Goal: Purchase product/service

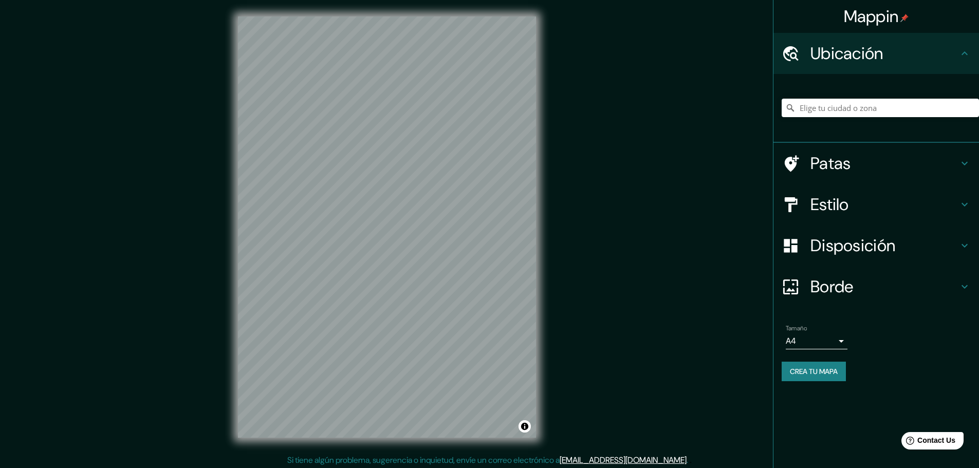
click at [828, 115] on input "Elige tu ciudad o zona" at bounding box center [880, 108] width 197 height 19
click at [828, 109] on input "Elige tu ciudad o zona" at bounding box center [880, 108] width 197 height 19
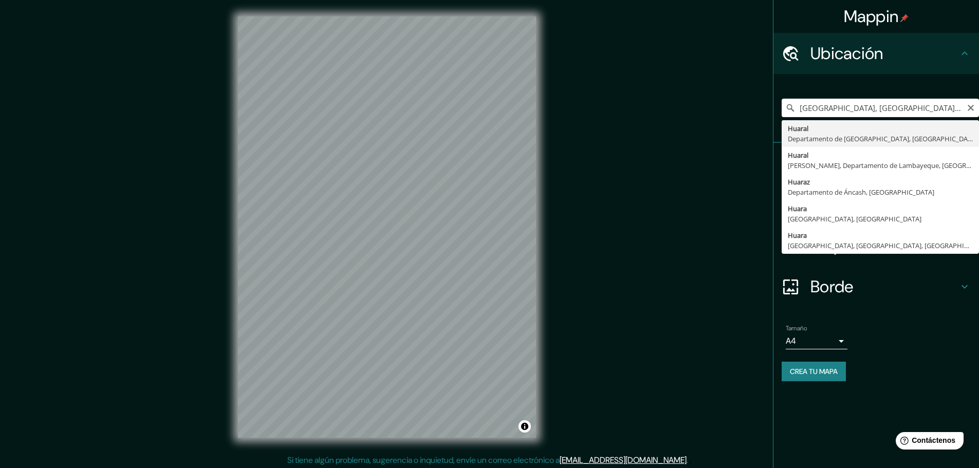
type input "[GEOGRAPHIC_DATA], [GEOGRAPHIC_DATA], [GEOGRAPHIC_DATA]"
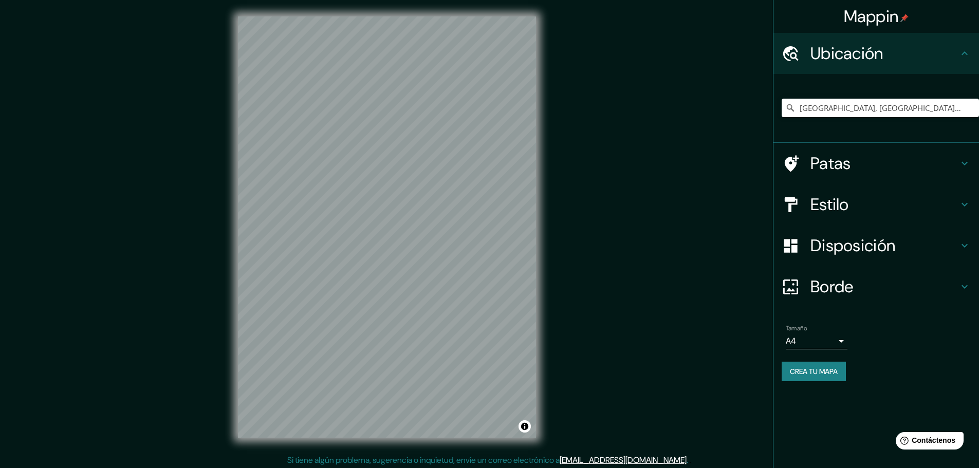
click at [846, 208] on font "Estilo" at bounding box center [829, 205] width 39 height 22
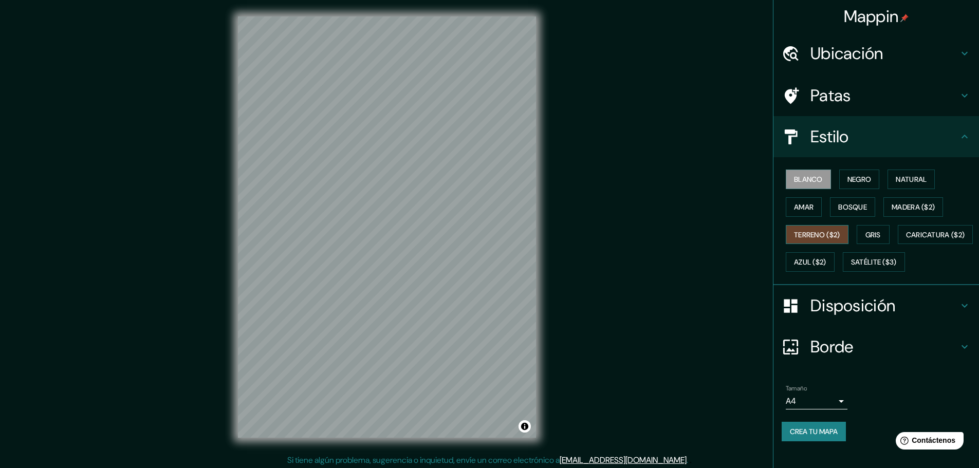
click at [818, 235] on font "Terreno ($2)" at bounding box center [817, 234] width 46 height 9
click at [906, 242] on font "Caricatura ($2)" at bounding box center [935, 234] width 59 height 13
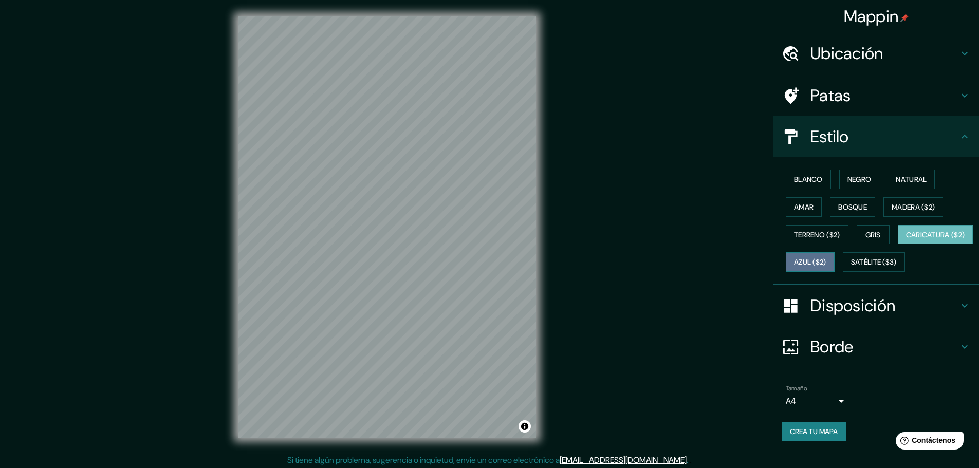
click at [826, 264] on font "Azul ($2)" at bounding box center [810, 262] width 32 height 9
click at [865, 233] on font "Gris" at bounding box center [872, 234] width 15 height 9
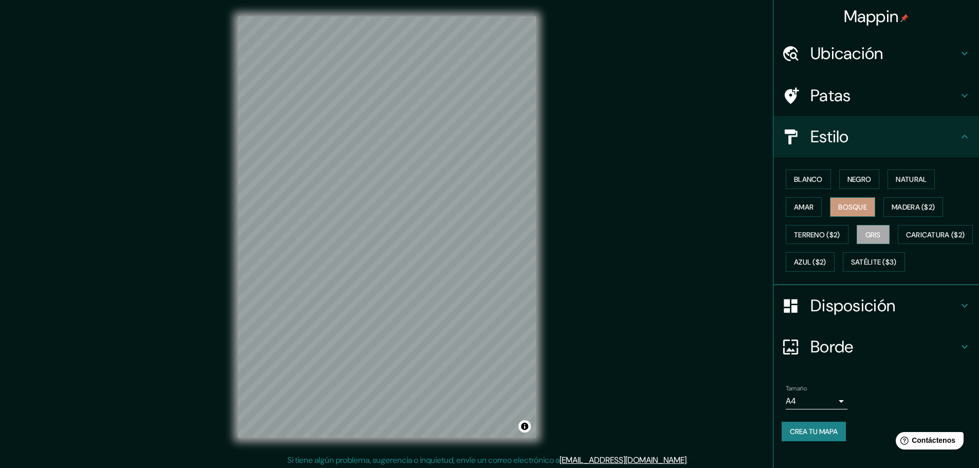
click at [866, 209] on button "Bosque" at bounding box center [852, 207] width 45 height 20
click at [431, 190] on div at bounding box center [432, 190] width 8 height 8
